Goal: Information Seeking & Learning: Learn about a topic

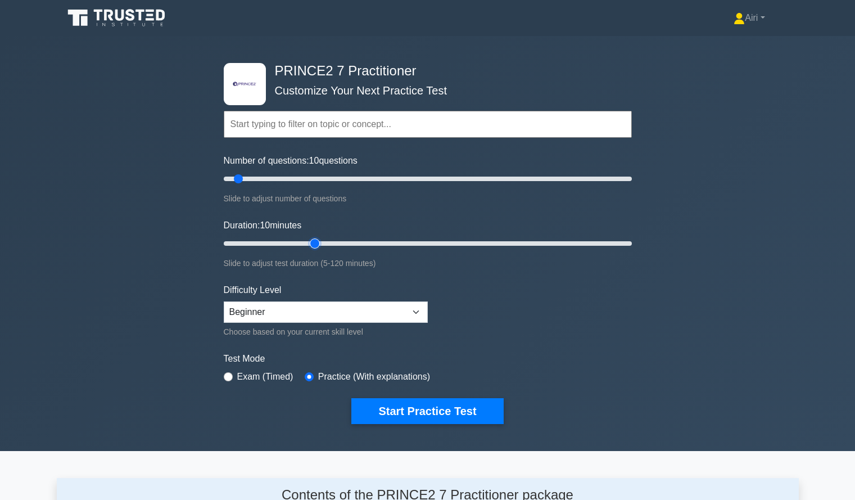
click at [318, 243] on input "Duration: 10 minutes" at bounding box center [428, 243] width 408 height 13
click at [337, 245] on input "Duration: 30 minutes" at bounding box center [428, 243] width 408 height 13
click at [349, 245] on input "Duration: 35 minutes" at bounding box center [428, 243] width 408 height 13
click at [374, 242] on input "Duration: 40 minutes" at bounding box center [428, 243] width 408 height 13
click at [396, 239] on input "Duration: 45 minutes" at bounding box center [428, 243] width 408 height 13
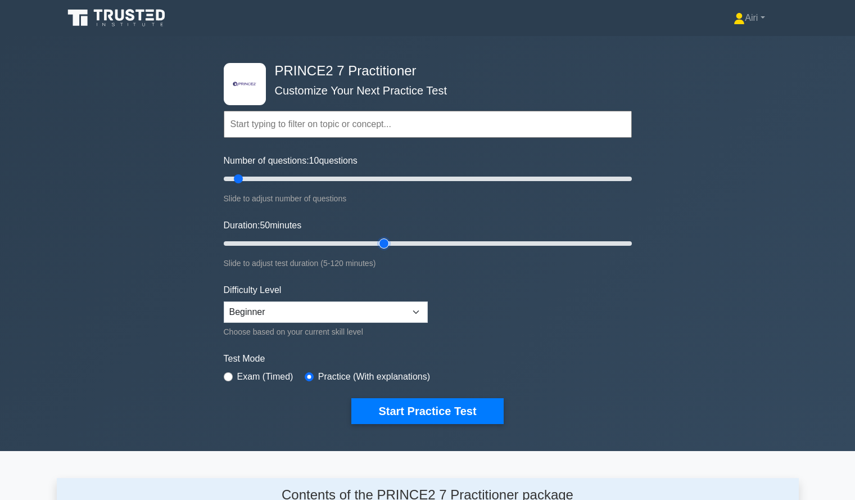
drag, startPoint x: 401, startPoint y: 244, endPoint x: 390, endPoint y: 242, distance: 11.4
type input "50"
click at [390, 242] on input "Duration: 50 minutes" at bounding box center [428, 243] width 408 height 13
click at [441, 406] on button "Start Practice Test" at bounding box center [427, 411] width 152 height 26
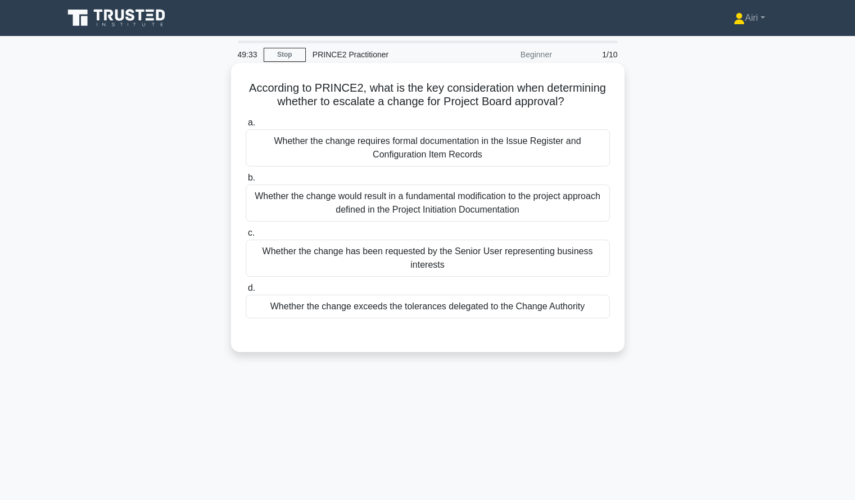
click at [416, 310] on div "Whether the change exceeds the tolerances delegated to the Change Authority" at bounding box center [428, 307] width 364 height 24
click at [246, 292] on input "d. Whether the change exceeds the tolerances delegated to the Change Authority" at bounding box center [246, 288] width 0 height 7
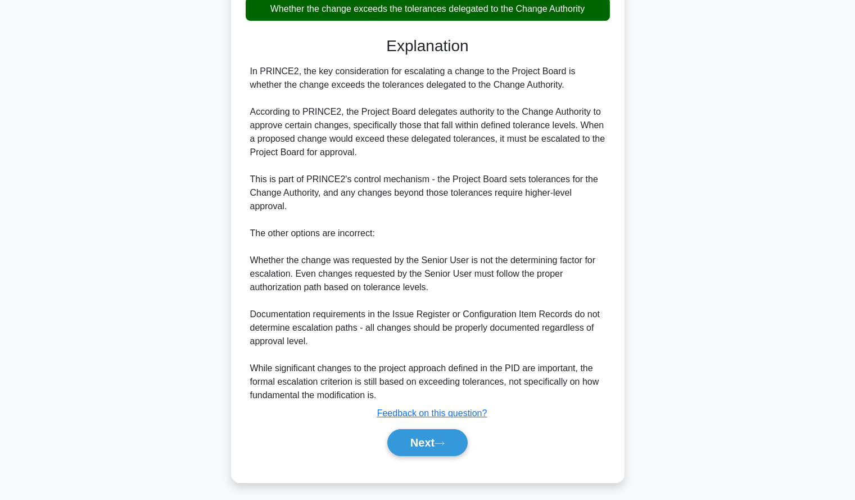
scroll to position [302, 0]
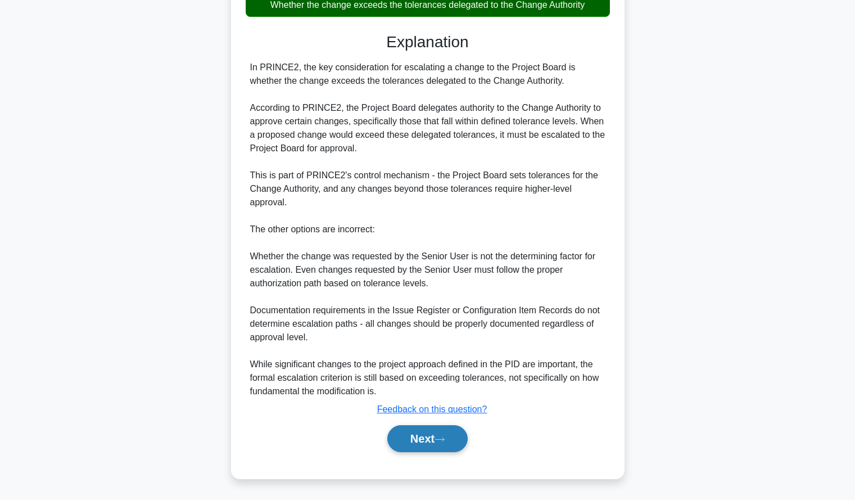
click at [438, 434] on button "Next" at bounding box center [427, 438] width 80 height 27
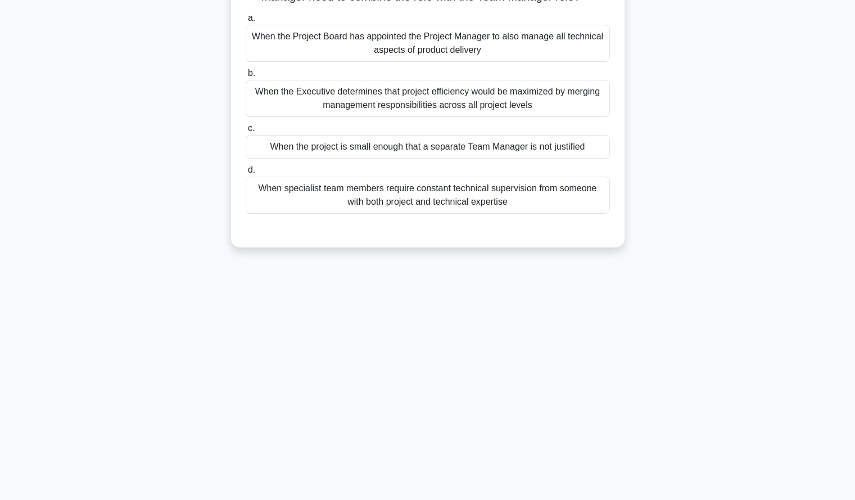
scroll to position [0, 0]
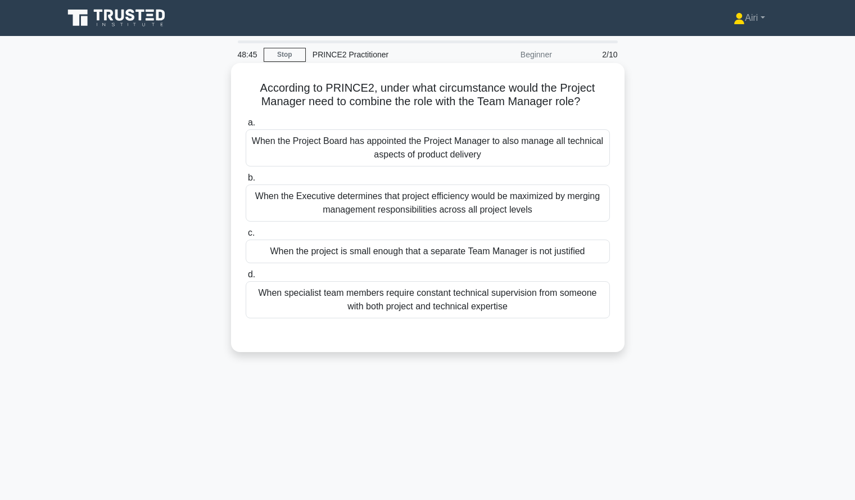
click at [546, 247] on div "When the project is small enough that a separate Team Manager is not justified" at bounding box center [428, 252] width 364 height 24
click at [246, 237] on input "c. When the project is small enough that a separate Team Manager is not justifi…" at bounding box center [246, 232] width 0 height 7
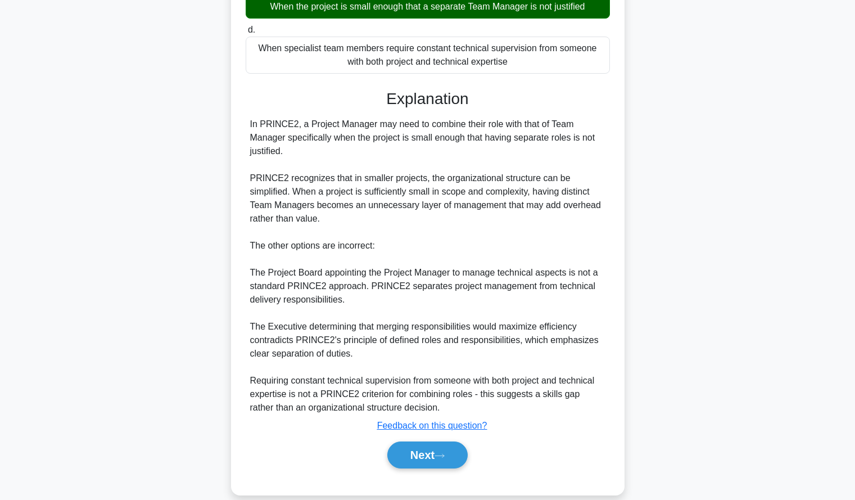
scroll to position [261, 0]
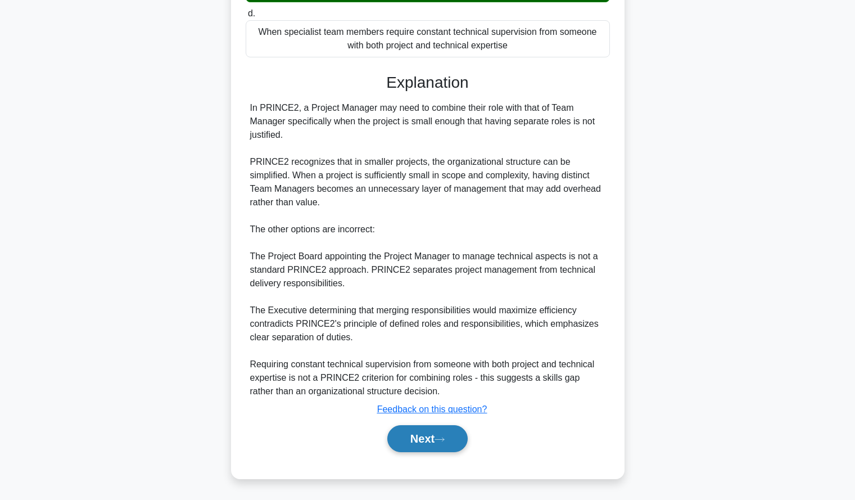
click at [407, 437] on button "Next" at bounding box center [427, 438] width 80 height 27
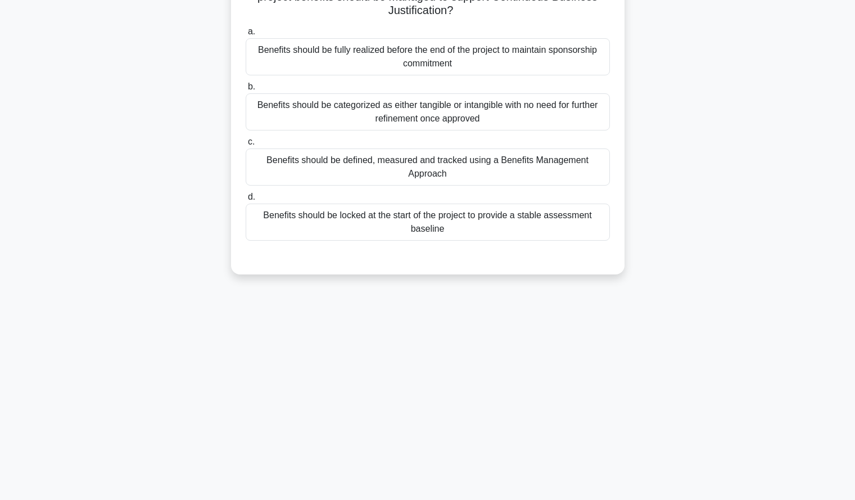
scroll to position [0, 0]
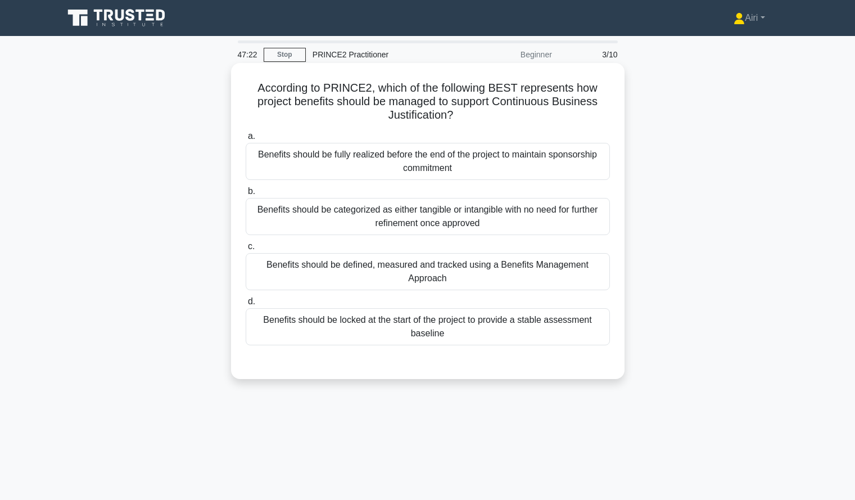
click at [557, 267] on div "Benefits should be defined, measured and tracked using a Benefits Management Ap…" at bounding box center [428, 271] width 364 height 37
click at [246, 250] on input "c. Benefits should be defined, measured and tracked using a Benefits Management…" at bounding box center [246, 246] width 0 height 7
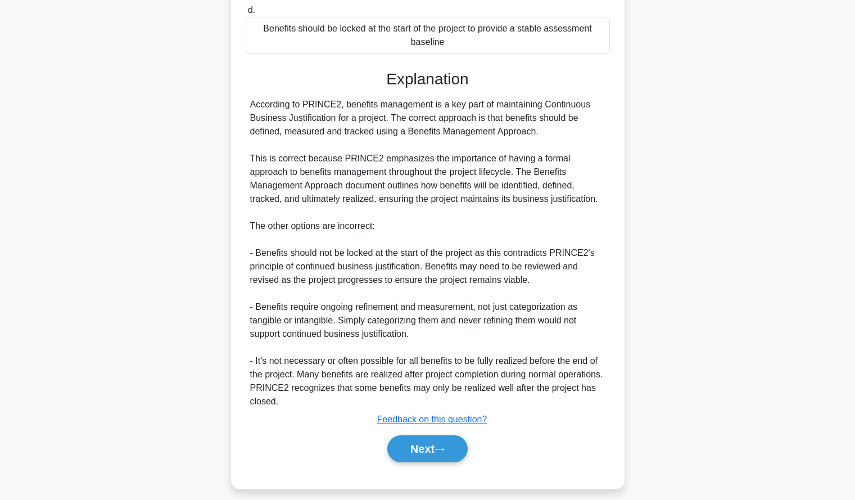
scroll to position [295, 0]
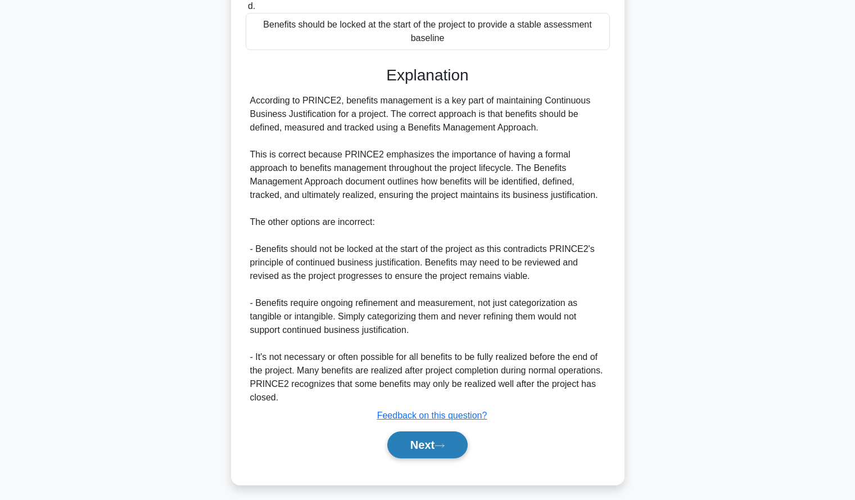
click at [451, 439] on button "Next" at bounding box center [427, 444] width 80 height 27
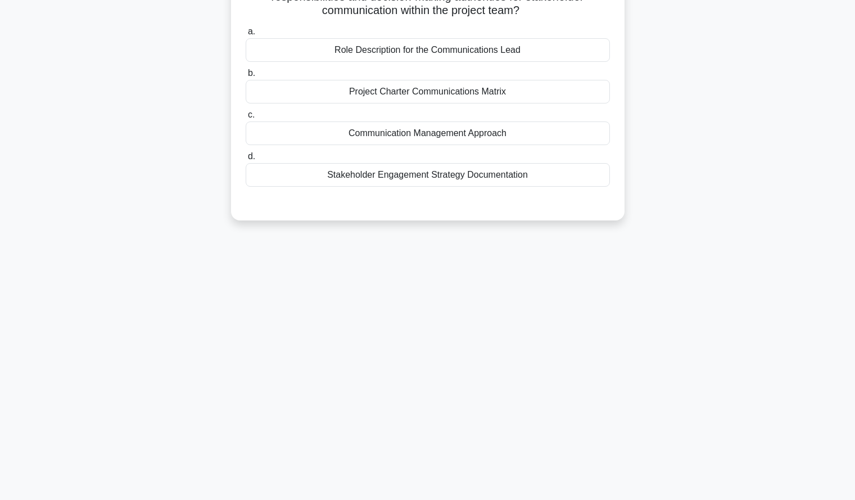
scroll to position [0, 0]
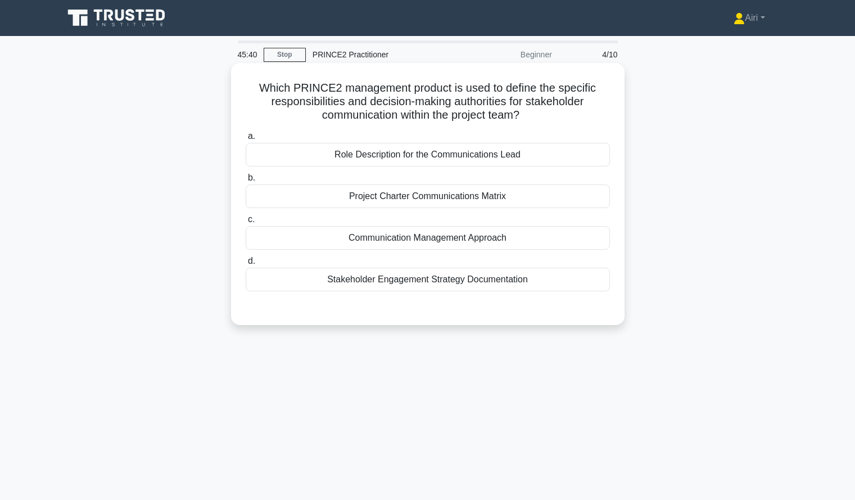
click at [569, 162] on div "Role Description for the Communications Lead" at bounding box center [428, 155] width 364 height 24
click at [246, 140] on input "a. Role Description for the Communications Lead" at bounding box center [246, 136] width 0 height 7
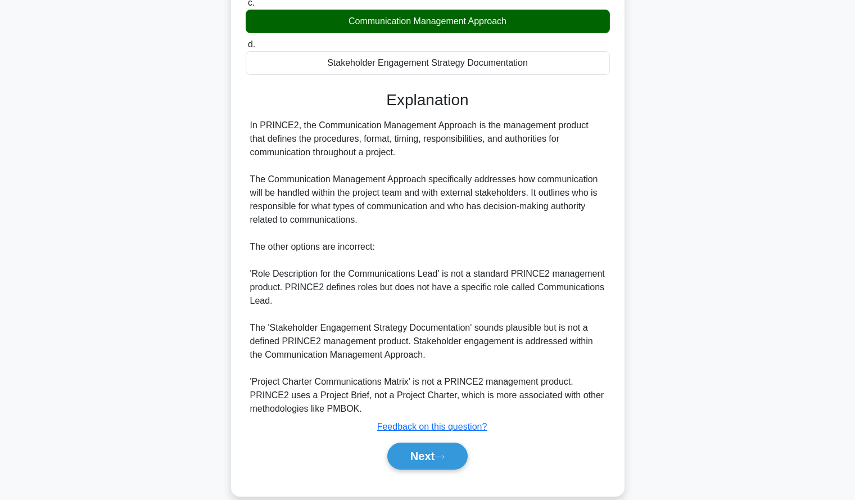
scroll to position [218, 0]
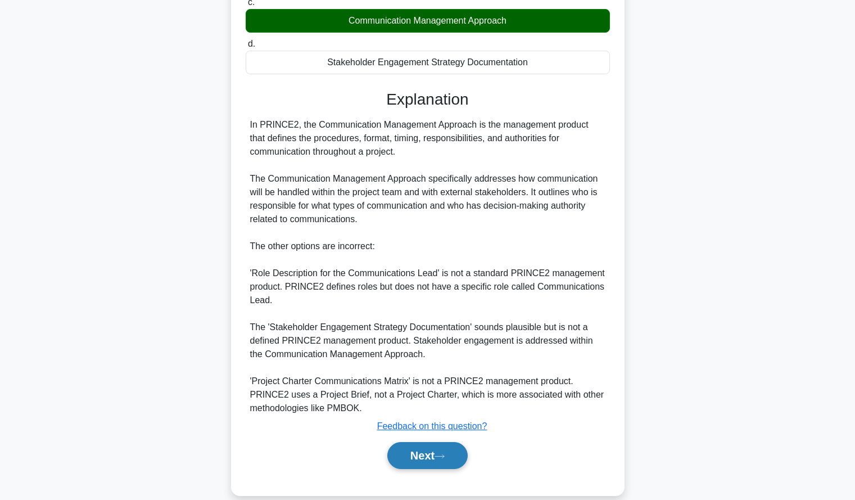
click at [448, 450] on button "Next" at bounding box center [427, 455] width 80 height 27
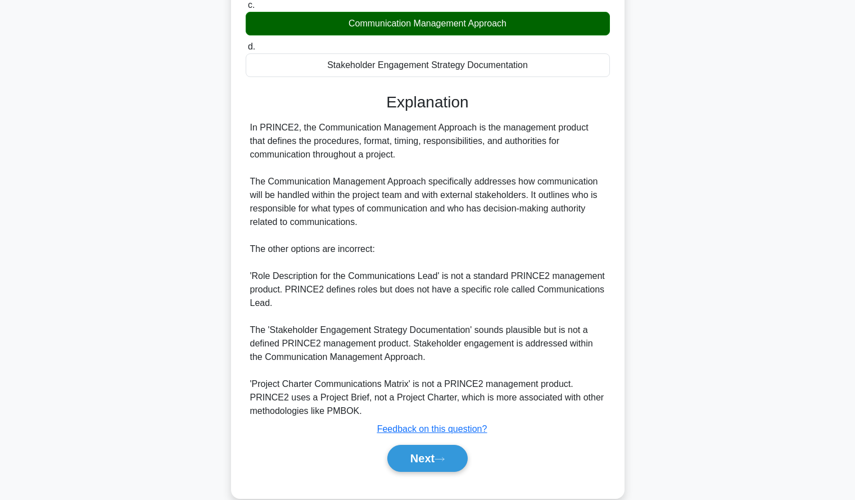
scroll to position [107, 0]
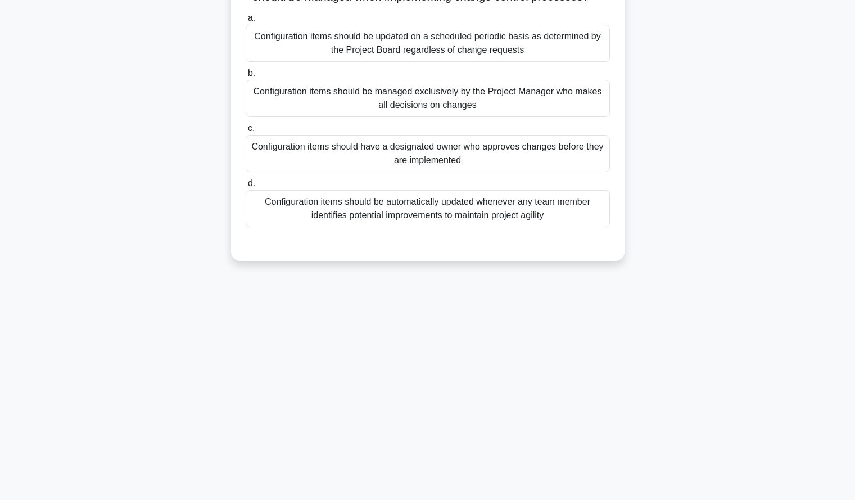
click at [712, 309] on div "44:12 Stop PRINCE2 Practitioner Beginner 5/10 In PRINCE2, which statement best …" at bounding box center [428, 214] width 742 height 562
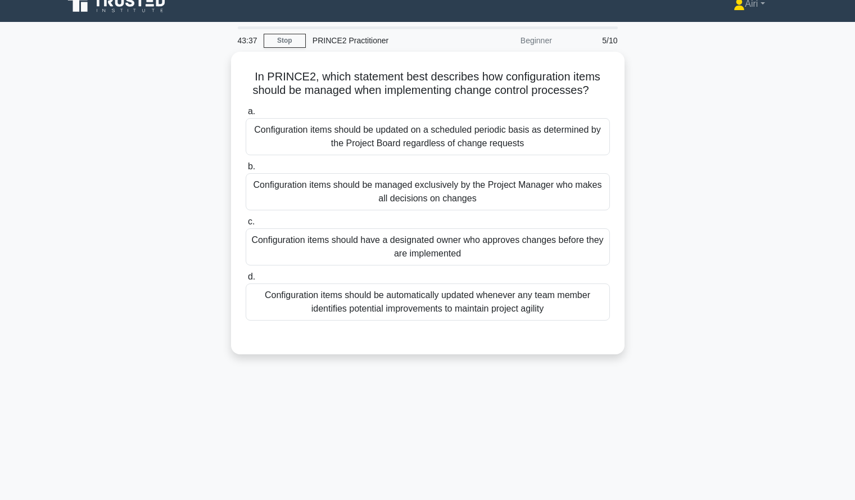
scroll to position [0, 0]
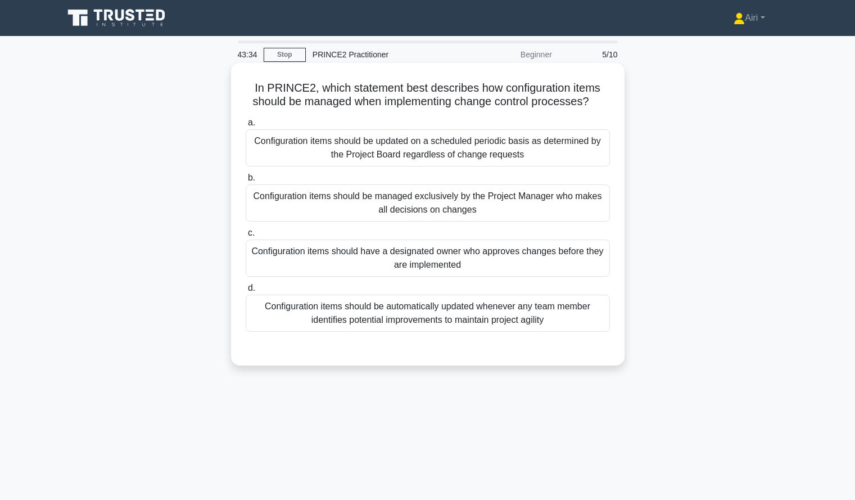
click at [561, 310] on div "Configuration items should be automatically updated whenever any team member id…" at bounding box center [428, 313] width 364 height 37
click at [246, 292] on input "d. Configuration items should be automatically updated whenever any team member…" at bounding box center [246, 288] width 0 height 7
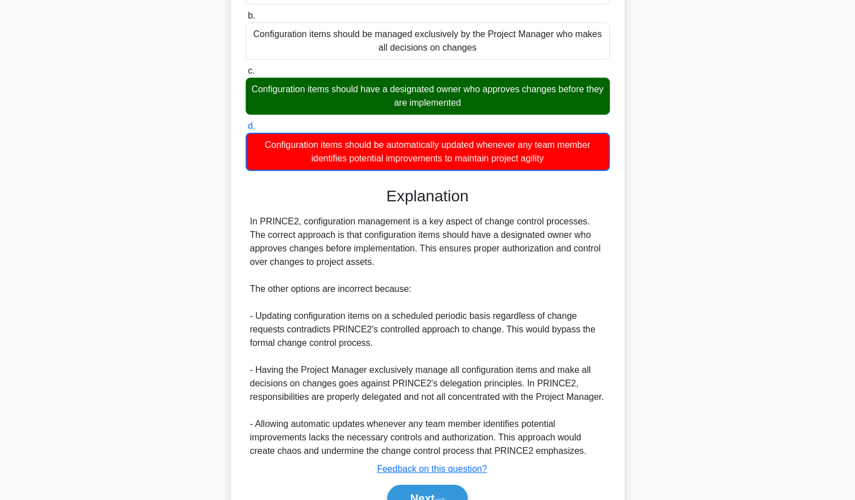
scroll to position [236, 0]
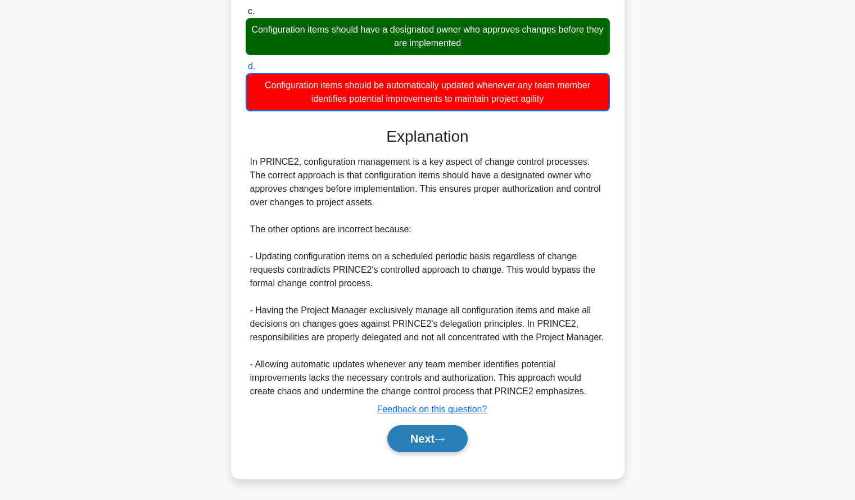
click at [429, 446] on button "Next" at bounding box center [427, 438] width 80 height 27
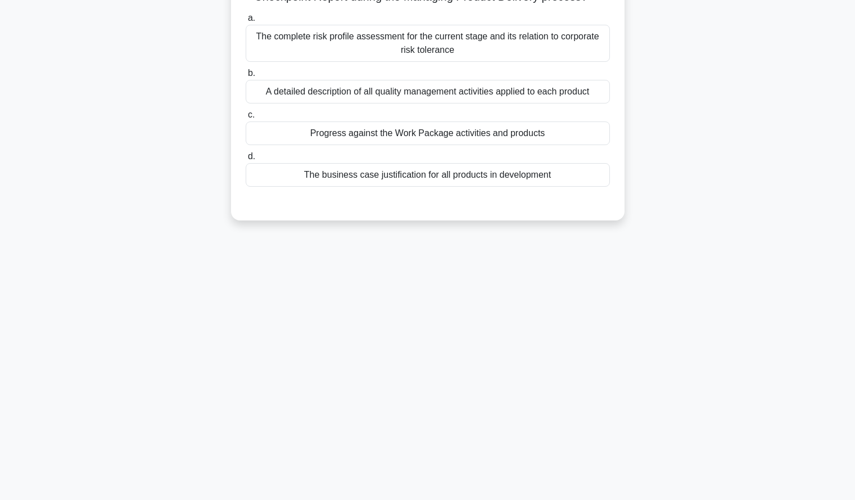
scroll to position [0, 0]
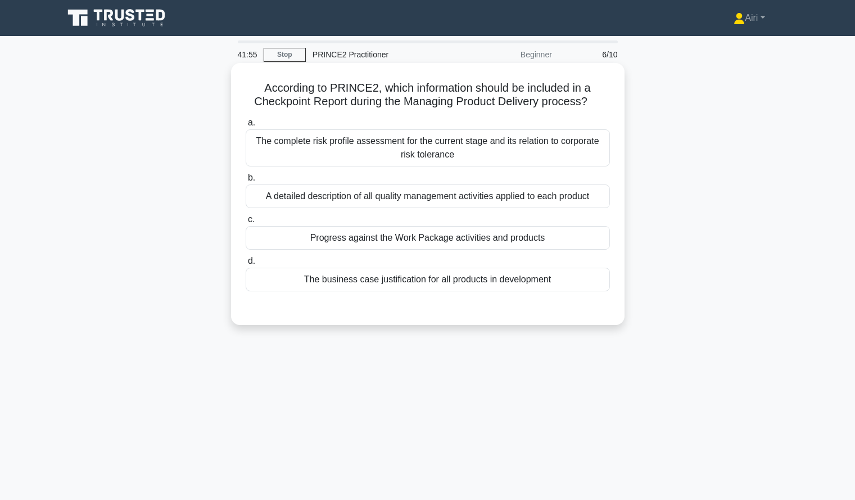
click at [552, 237] on div "Progress against the Work Package activities and products" at bounding box center [428, 238] width 364 height 24
click at [246, 223] on input "c. Progress against the Work Package activities and products" at bounding box center [246, 219] width 0 height 7
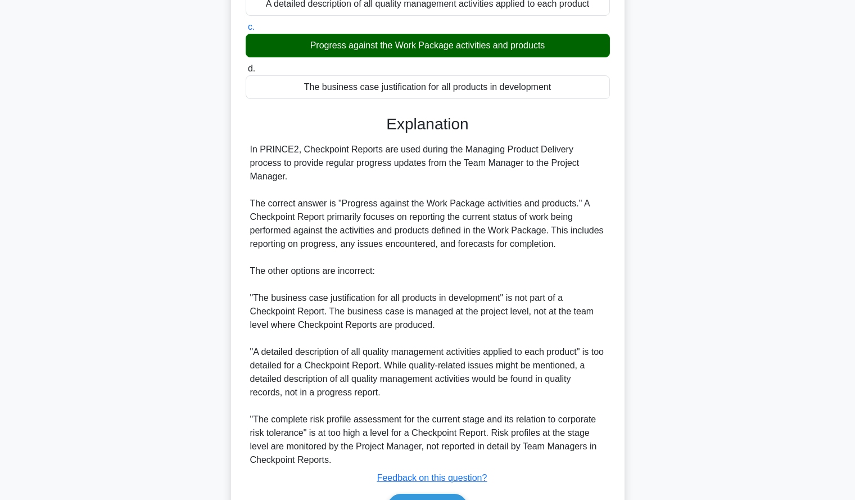
scroll to position [248, 0]
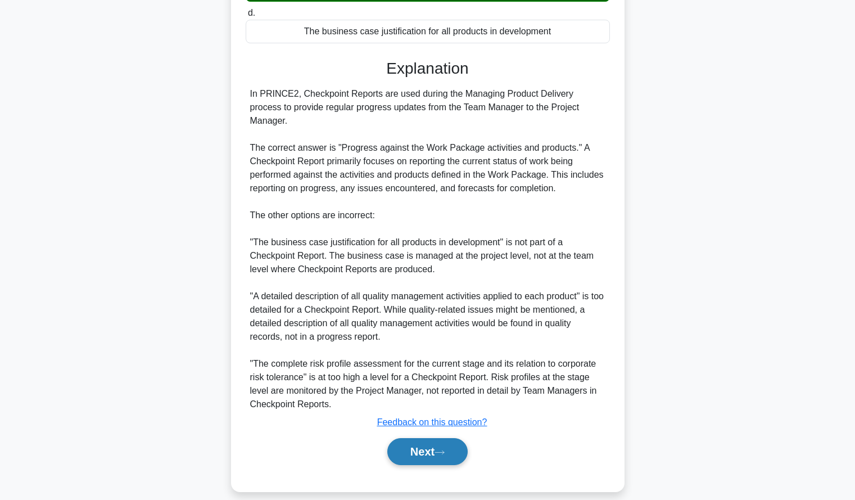
click at [433, 438] on button "Next" at bounding box center [427, 451] width 80 height 27
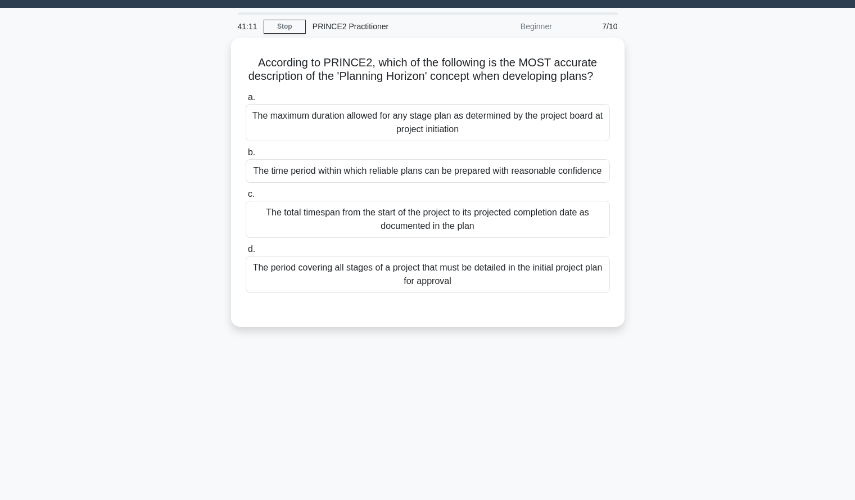
scroll to position [0, 0]
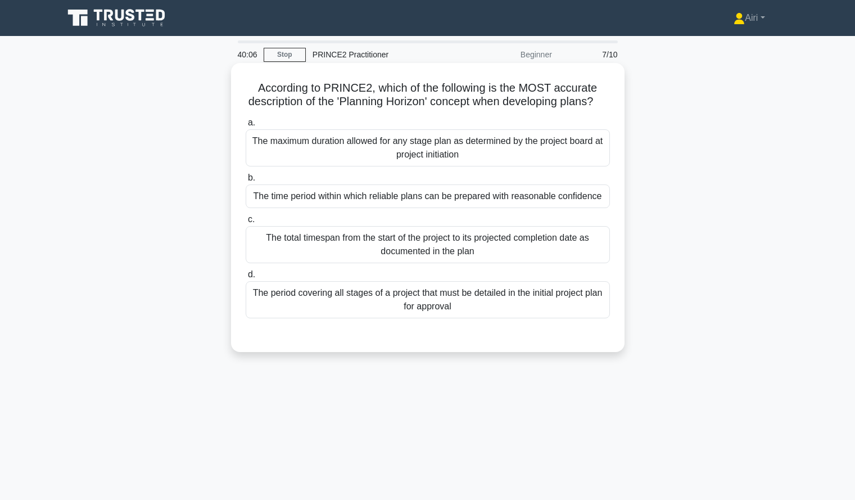
click at [575, 263] on div "The total timespan from the start of the project to its projected completion da…" at bounding box center [428, 244] width 364 height 37
click at [246, 223] on input "c. The total timespan from the start of the project to its projected completion…" at bounding box center [246, 219] width 0 height 7
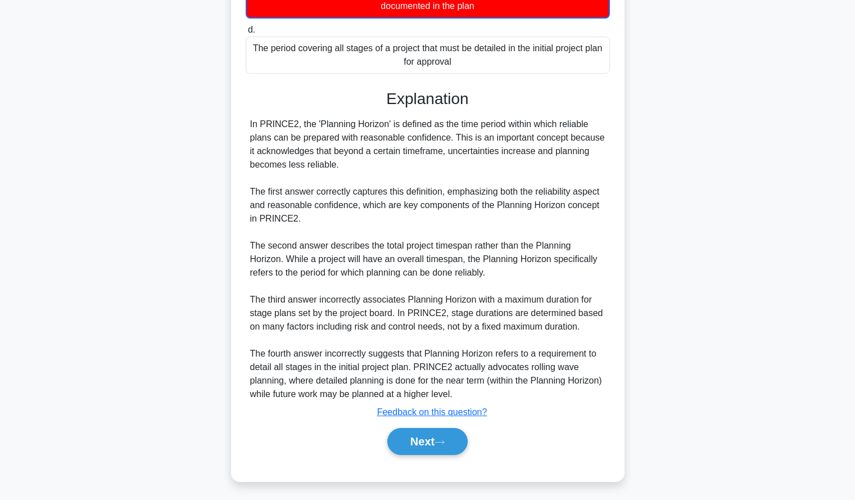
scroll to position [276, 0]
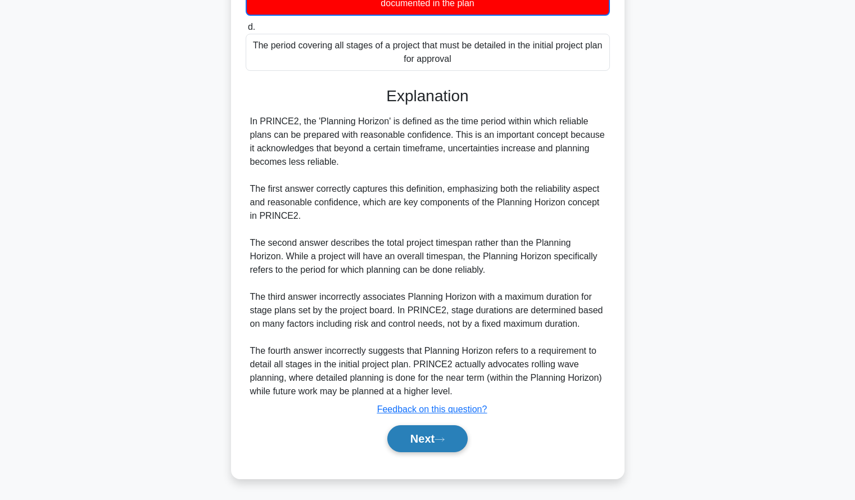
click at [436, 432] on button "Next" at bounding box center [427, 438] width 80 height 27
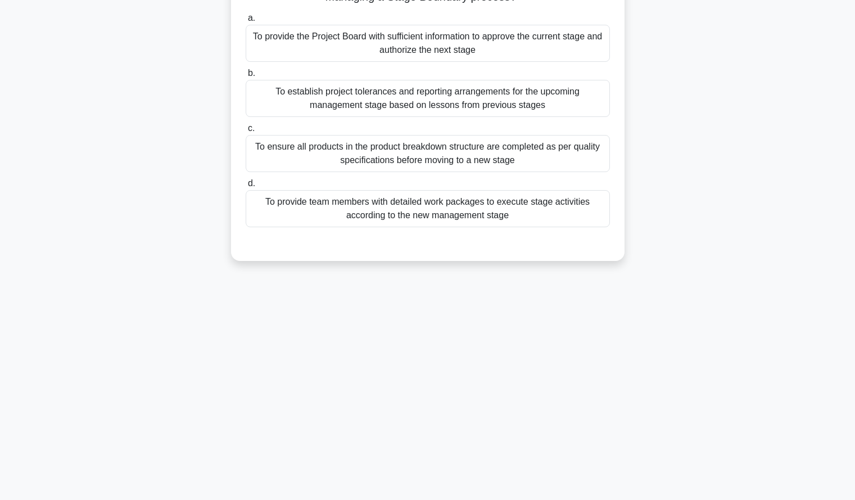
scroll to position [0, 0]
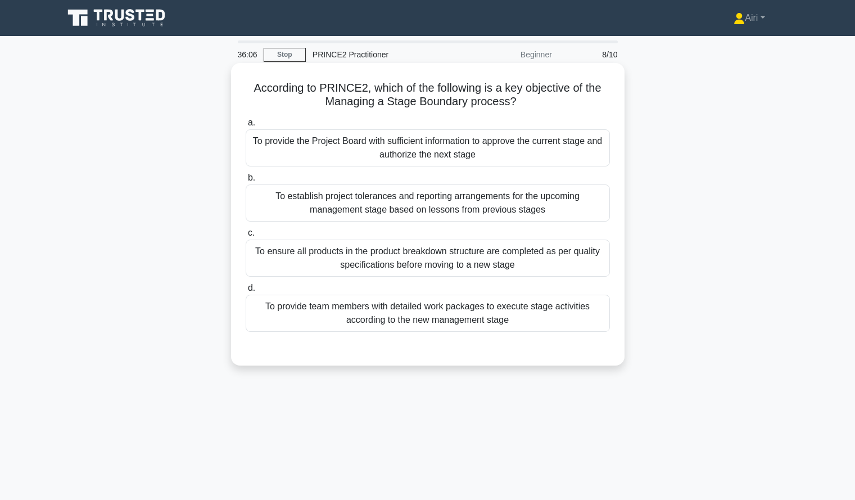
click at [574, 256] on div "To ensure all products in the product breakdown structure are completed as per …" at bounding box center [428, 258] width 364 height 37
click at [246, 237] on input "c. To ensure all products in the product breakdown structure are completed as p…" at bounding box center [246, 232] width 0 height 7
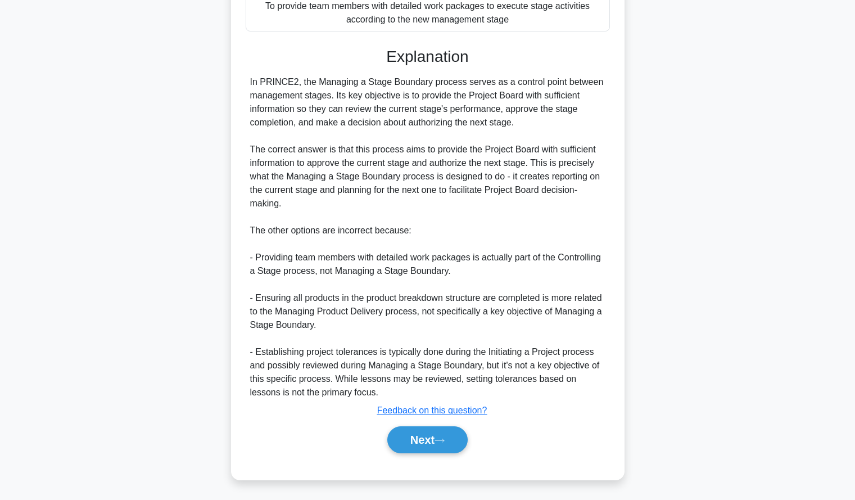
scroll to position [303, 0]
click at [417, 440] on button "Next" at bounding box center [427, 438] width 80 height 27
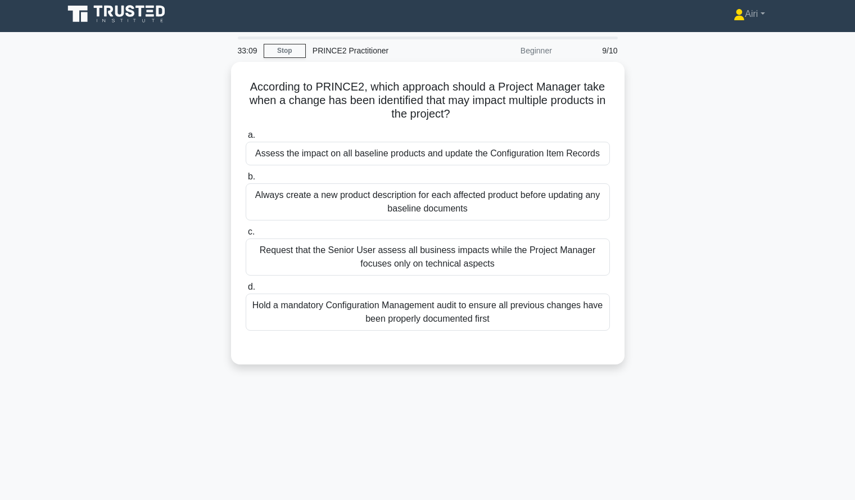
scroll to position [0, 0]
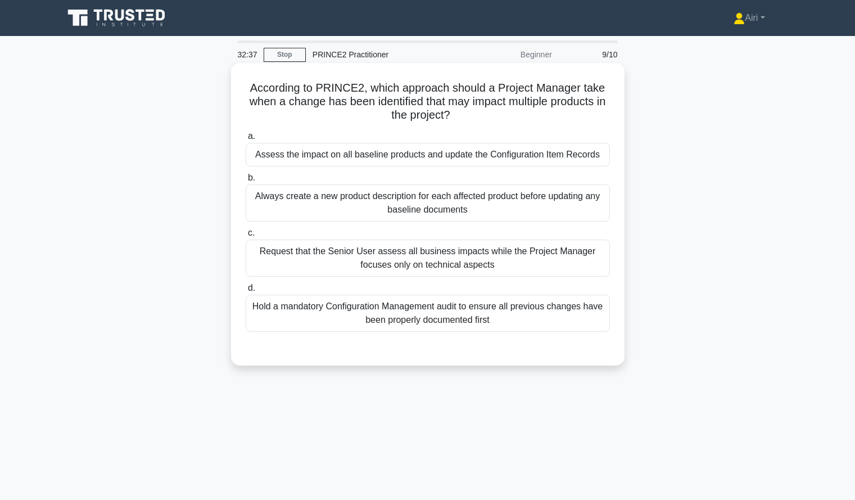
click at [568, 149] on div "Assess the impact on all baseline products and update the Configuration Item Re…" at bounding box center [428, 155] width 364 height 24
click at [246, 140] on input "a. Assess the impact on all baseline products and update the Configuration Item…" at bounding box center [246, 136] width 0 height 7
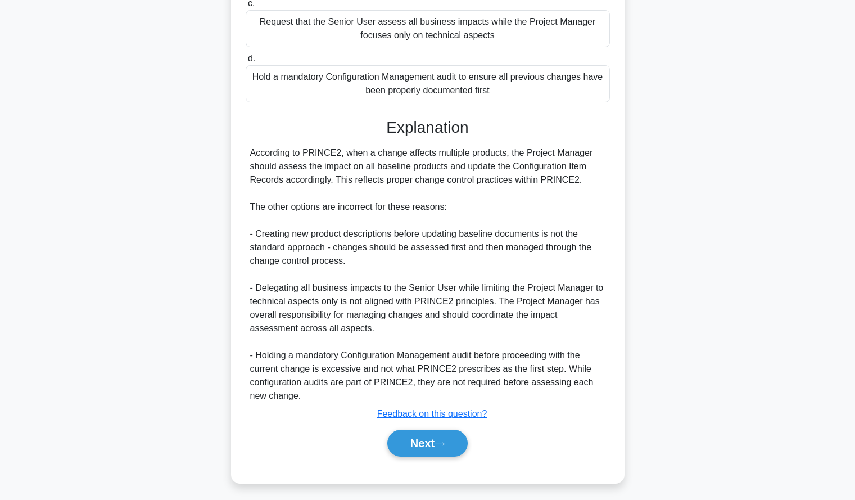
scroll to position [230, 0]
click at [409, 444] on button "Next" at bounding box center [427, 442] width 80 height 27
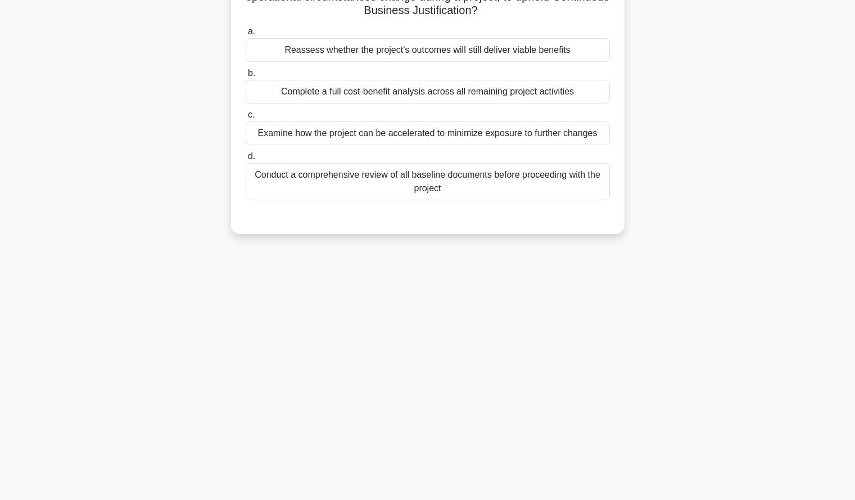
scroll to position [0, 0]
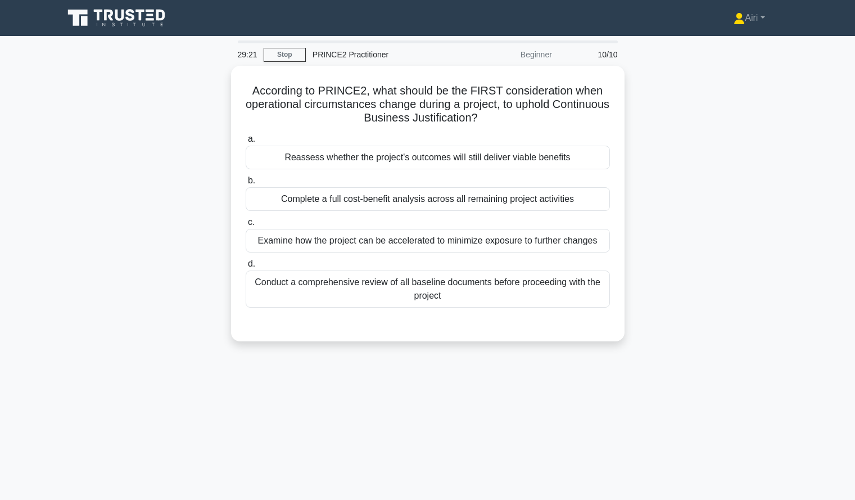
click at [718, 201] on div "According to PRINCE2, what should be the FIRST consideration when operational c…" at bounding box center [428, 210] width 742 height 289
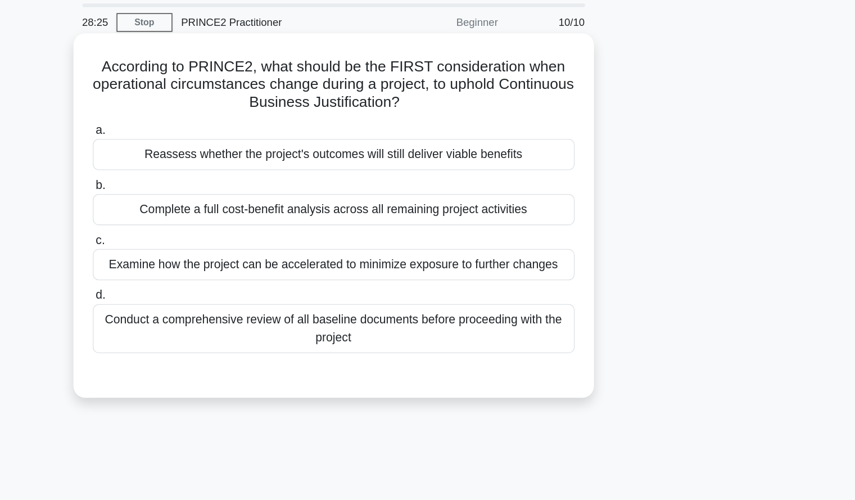
click at [503, 154] on div "Reassess whether the project's outcomes will still deliver viable benefits" at bounding box center [428, 155] width 364 height 24
click at [246, 140] on input "a. Reassess whether the project's outcomes will still deliver viable benefits" at bounding box center [246, 136] width 0 height 7
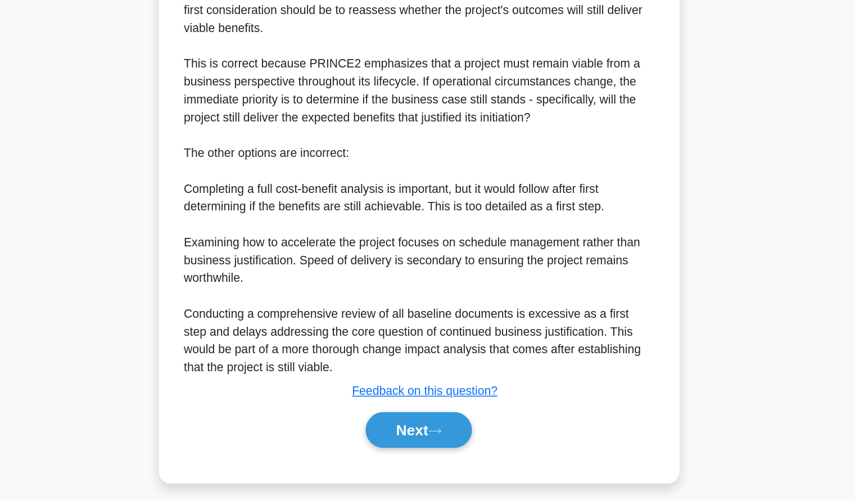
scroll to position [261, 0]
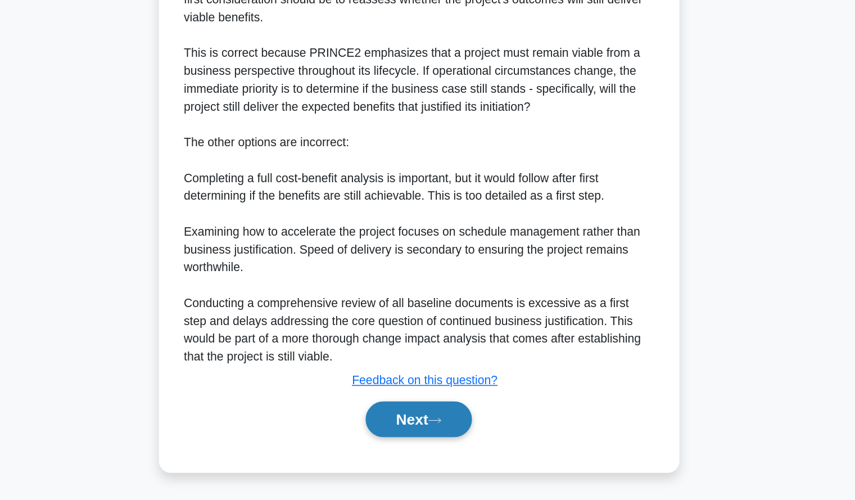
click at [425, 438] on button "Next" at bounding box center [427, 438] width 80 height 27
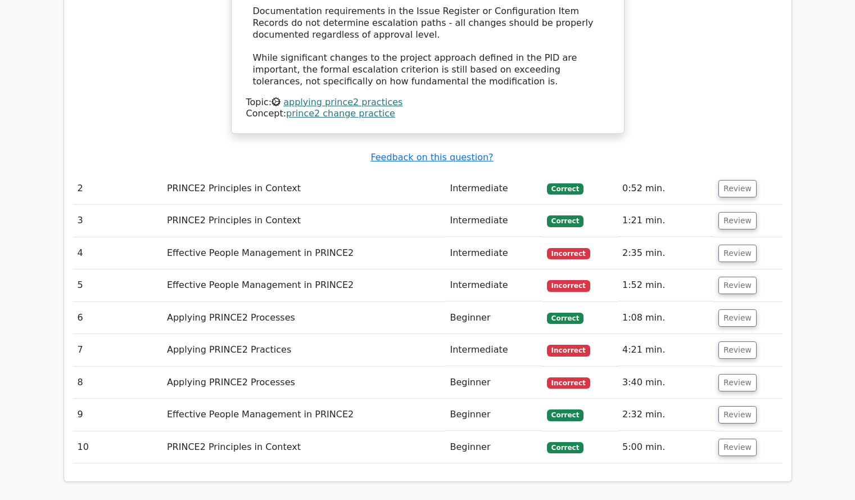
scroll to position [1146, 0]
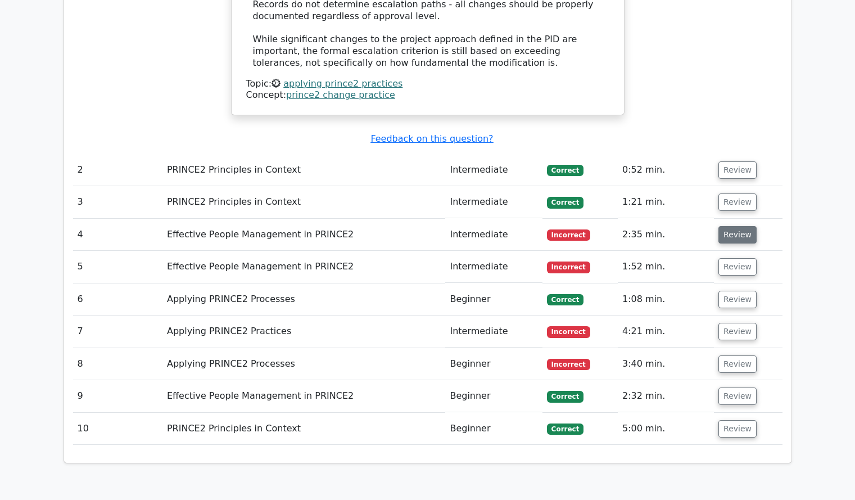
click at [734, 226] on button "Review" at bounding box center [738, 234] width 38 height 17
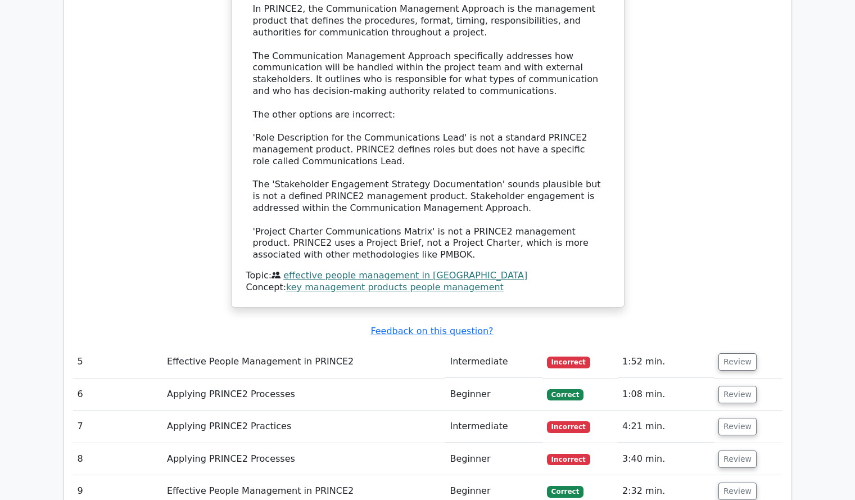
scroll to position [1651, 0]
click at [734, 353] on button "Review" at bounding box center [738, 361] width 38 height 17
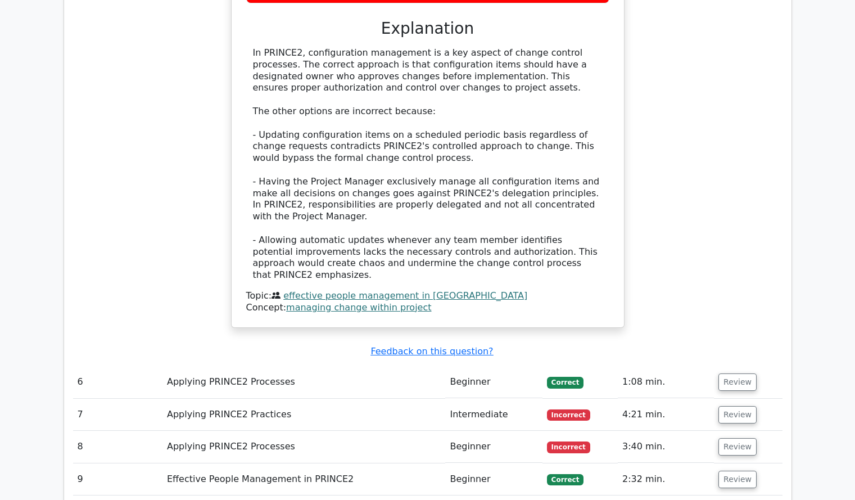
scroll to position [2286, 0]
click at [741, 405] on button "Review" at bounding box center [738, 413] width 38 height 17
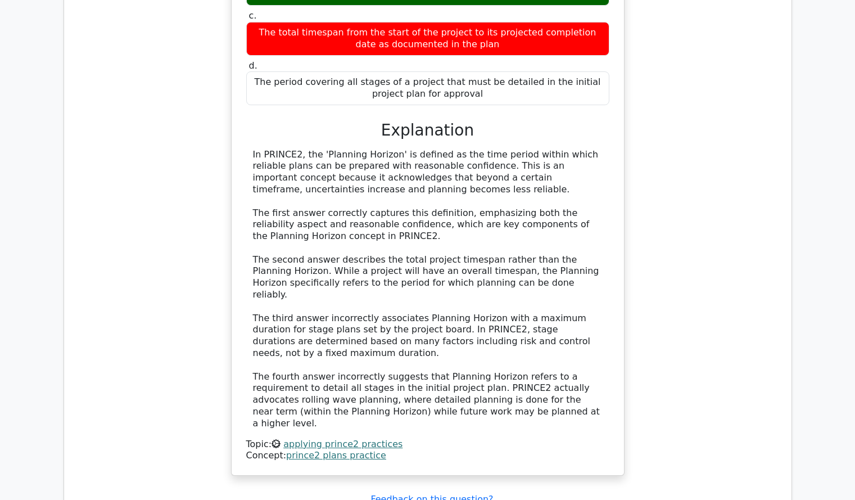
scroll to position [2916, 0]
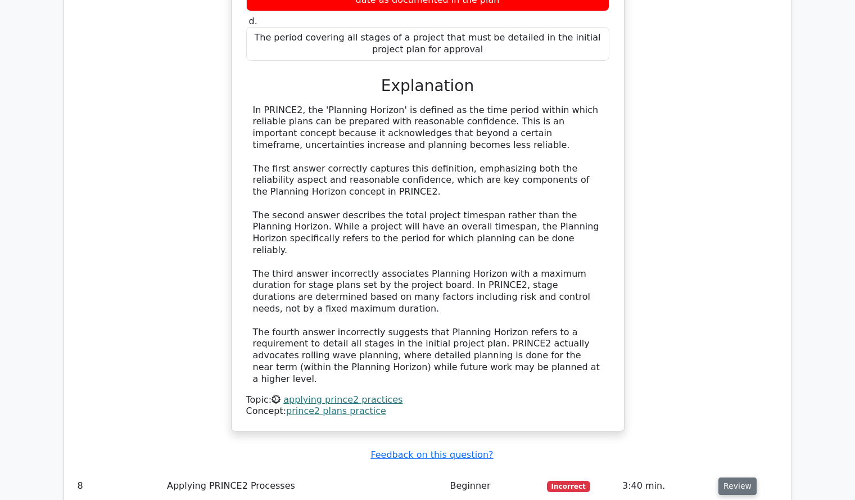
click at [732, 477] on button "Review" at bounding box center [738, 485] width 38 height 17
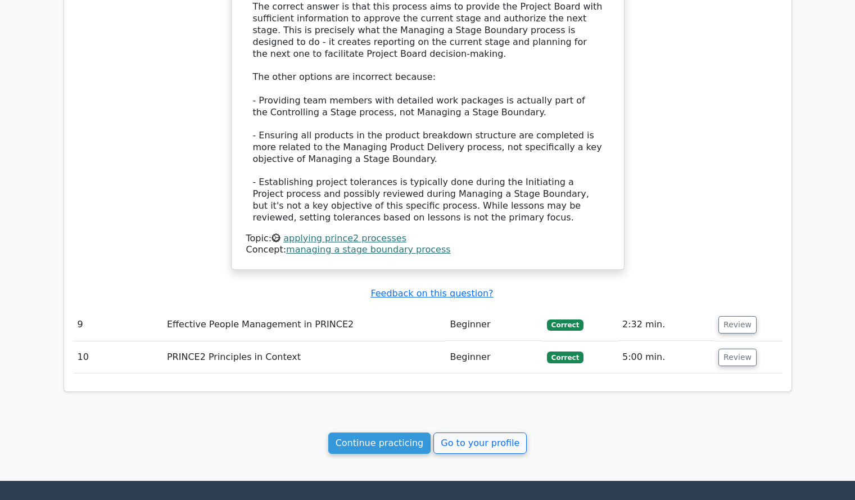
scroll to position [3779, 0]
click at [363, 433] on link "Continue practicing" at bounding box center [379, 443] width 103 height 21
